Goal: Transaction & Acquisition: Purchase product/service

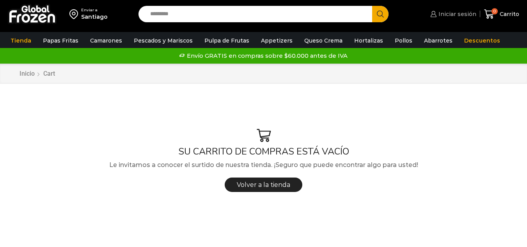
click at [459, 16] on span "Iniciar sesión" at bounding box center [457, 14] width 40 height 8
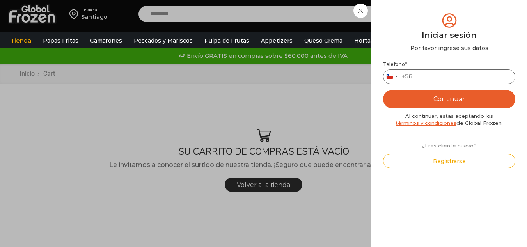
click at [422, 77] on input "Teléfono *" at bounding box center [449, 76] width 132 height 14
type input "*********"
click at [472, 94] on button "Continuar" at bounding box center [449, 99] width 132 height 19
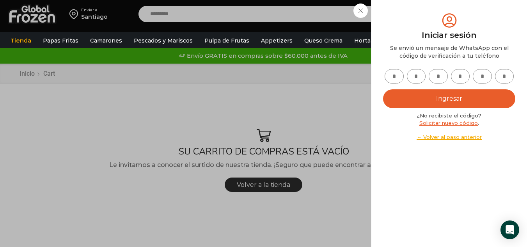
click at [394, 78] on input "text" at bounding box center [394, 76] width 19 height 14
type input "*"
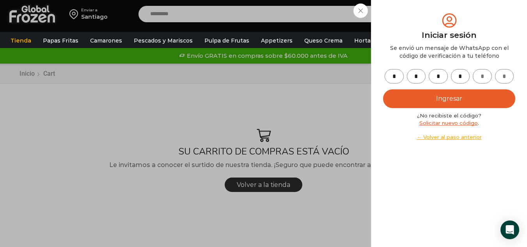
type input "*"
click at [403, 106] on button "Ingresar" at bounding box center [449, 98] width 132 height 19
click at [408, 100] on button "Ingresar" at bounding box center [449, 98] width 132 height 19
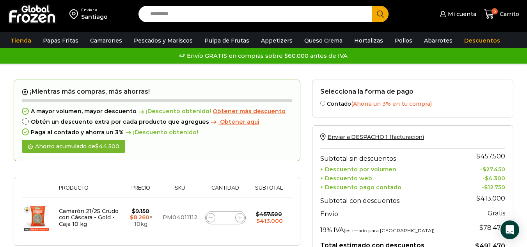
click at [181, 9] on input "Search input" at bounding box center [257, 14] width 222 height 16
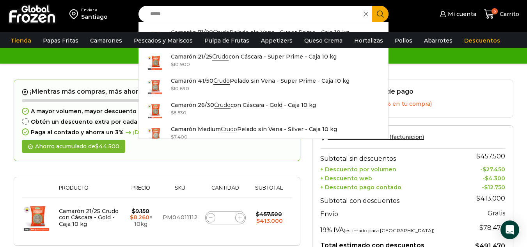
type input "*****"
click at [372, 6] on button "Search" at bounding box center [380, 14] width 16 height 16
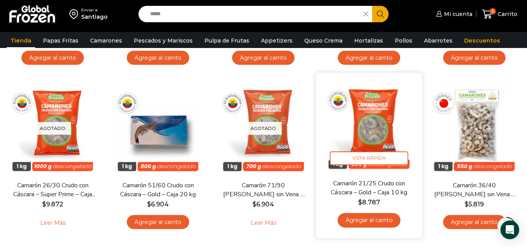
scroll to position [390, 0]
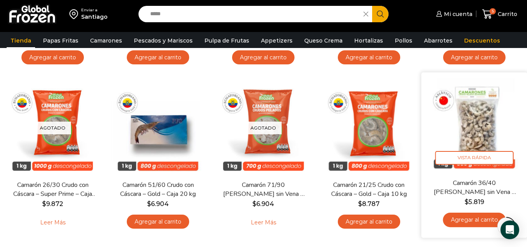
click at [478, 223] on link "Agregar al carrito" at bounding box center [474, 220] width 63 height 14
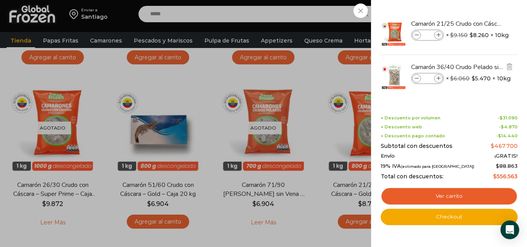
click at [438, 82] on span at bounding box center [438, 78] width 9 height 9
type input "*"
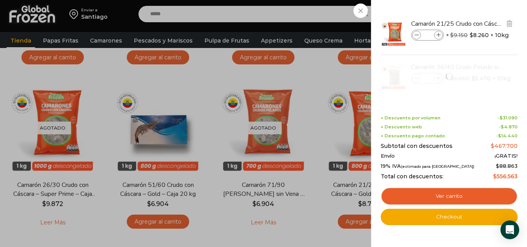
click at [415, 39] on div "Camarón 21/25 Crudo con Cáscara - Gold - Caja 10 kg cantidad *" at bounding box center [427, 35] width 33 height 11
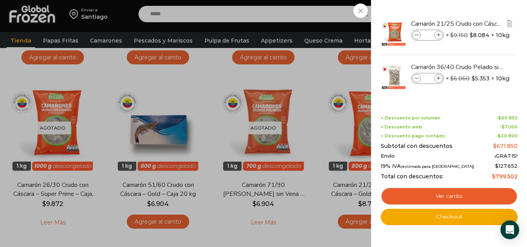
click at [419, 37] on span at bounding box center [416, 35] width 9 height 9
type input "*"
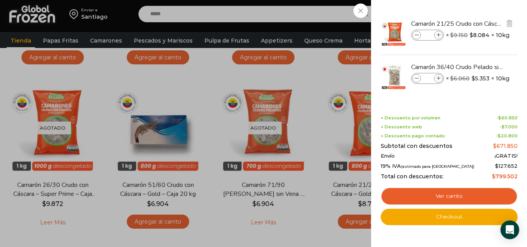
click at [419, 37] on span at bounding box center [416, 35] width 9 height 9
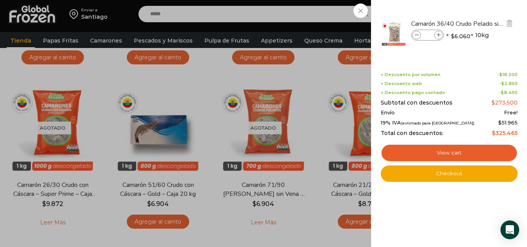
click at [437, 37] on icon at bounding box center [439, 35] width 4 height 4
type input "*"
click at [438, 36] on icon at bounding box center [439, 35] width 4 height 4
type input "*"
